Goal: Task Accomplishment & Management: Use online tool/utility

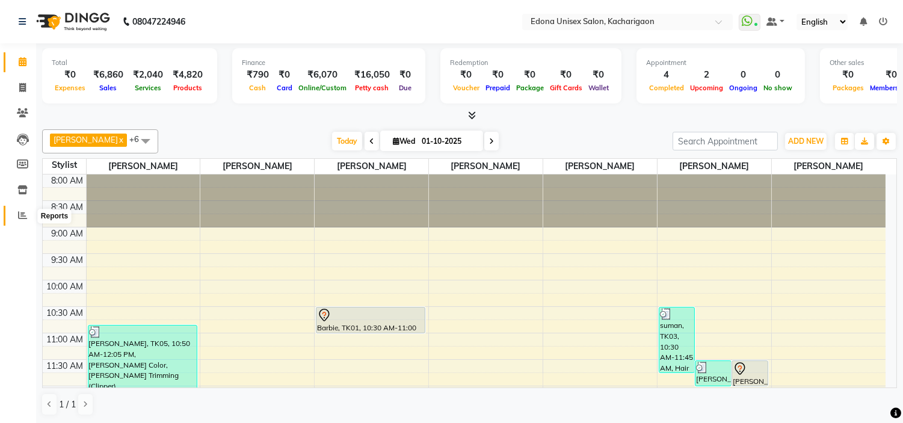
click at [22, 221] on span at bounding box center [22, 216] width 21 height 14
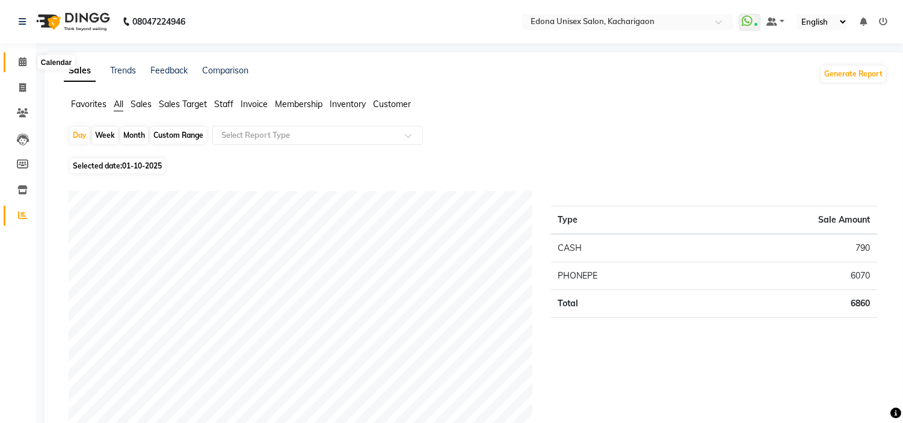
click at [20, 61] on icon at bounding box center [23, 61] width 8 height 9
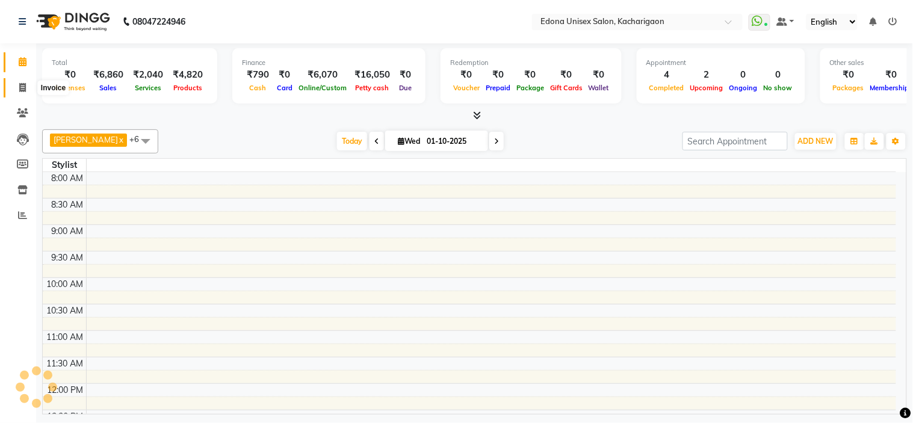
click at [19, 87] on icon at bounding box center [22, 87] width 7 height 9
select select "service"
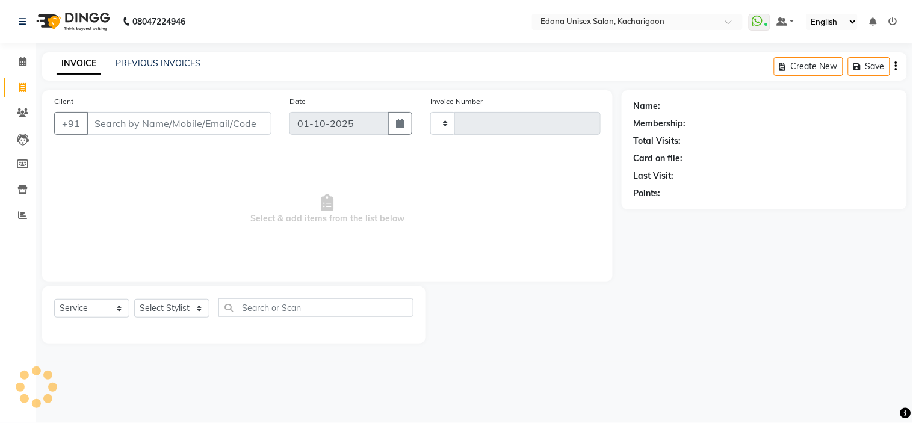
type input "2703"
select select "5389"
